Goal: Go to known website: Access a specific website the user already knows

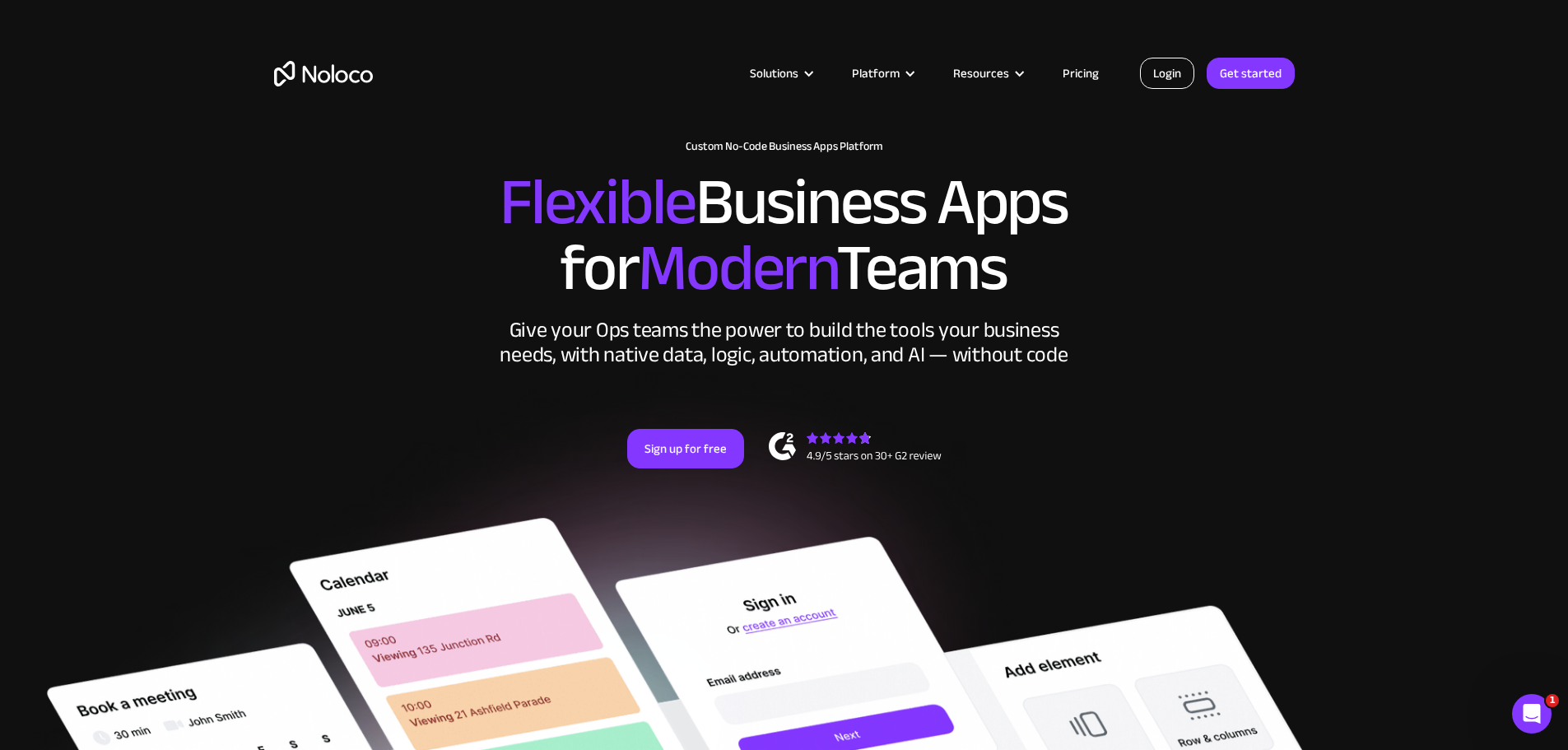
click at [1174, 74] on link "Login" at bounding box center [1167, 73] width 55 height 32
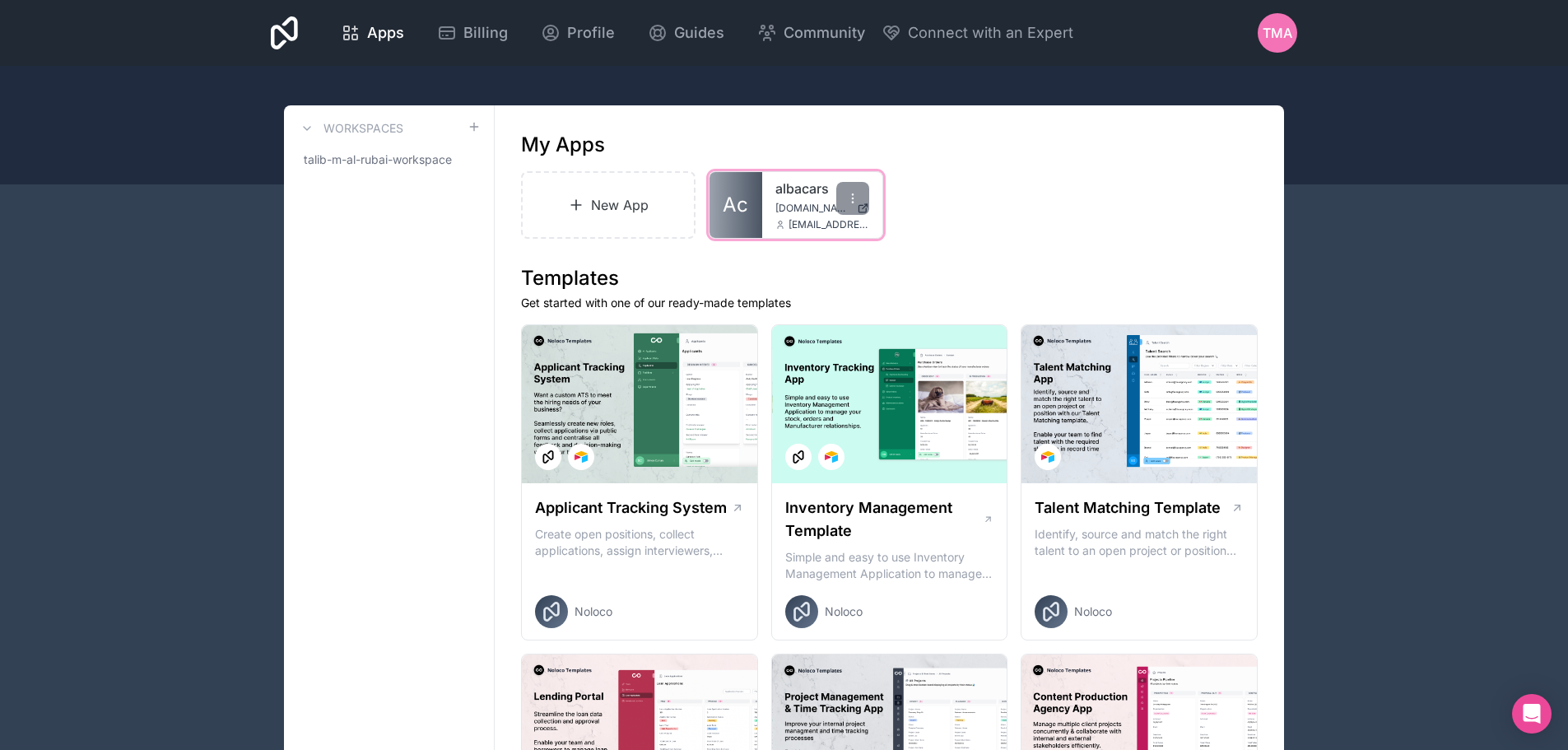
click at [766, 216] on div "albacars [DOMAIN_NAME] [EMAIL_ADDRESS][DOMAIN_NAME]" at bounding box center [823, 205] width 121 height 66
click at [744, 206] on span "Ac" at bounding box center [735, 205] width 26 height 27
